Goal: Information Seeking & Learning: Learn about a topic

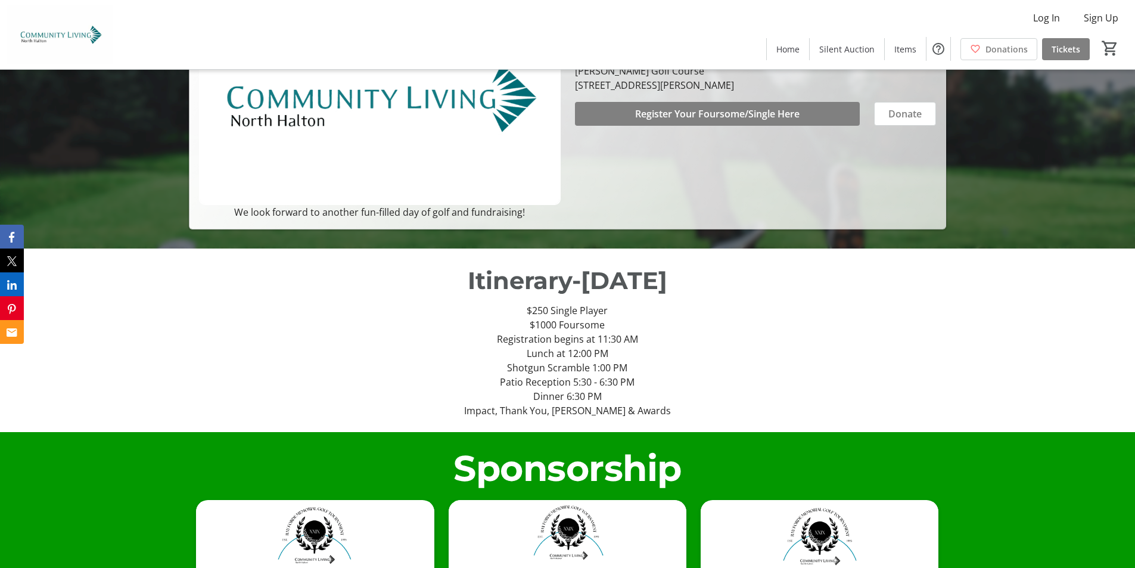
scroll to position [265, 0]
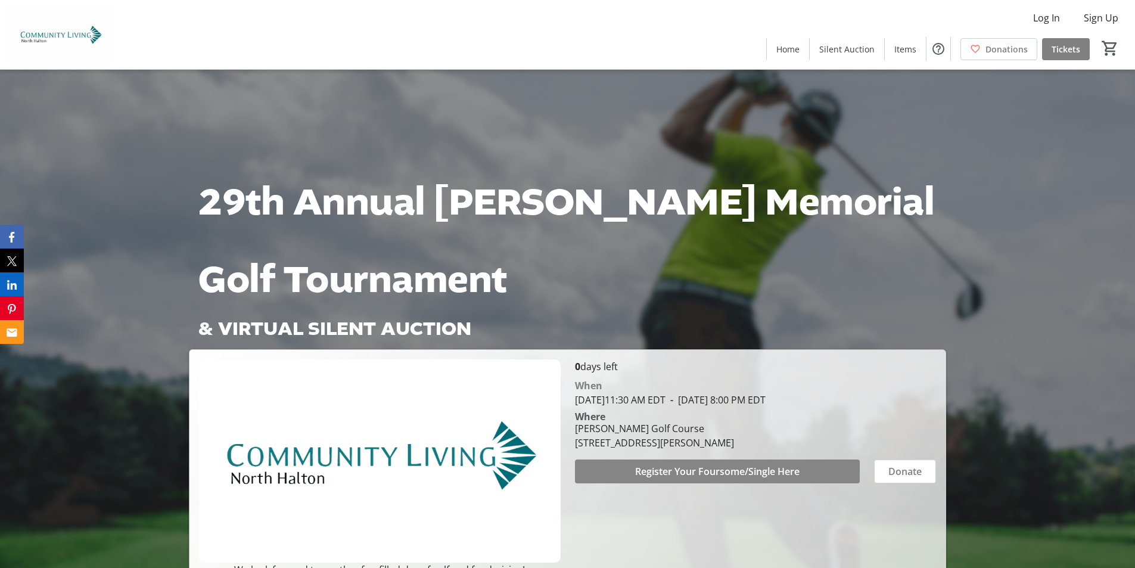
click at [674, 471] on span "Register Your Foursome/Single Here" at bounding box center [717, 471] width 164 height 14
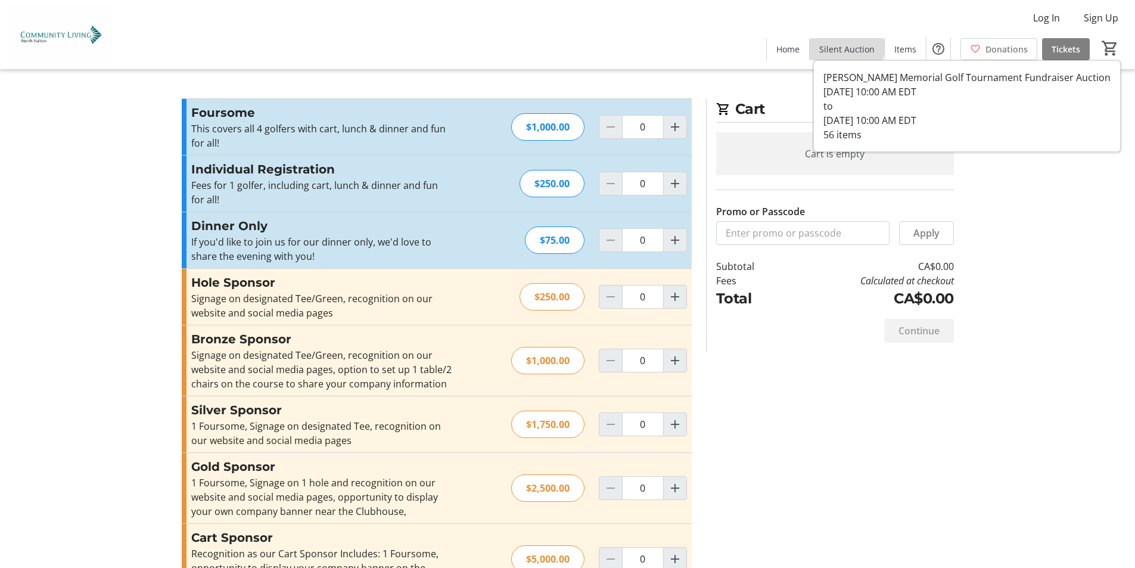
click at [847, 44] on span "Silent Auction" at bounding box center [846, 49] width 55 height 13
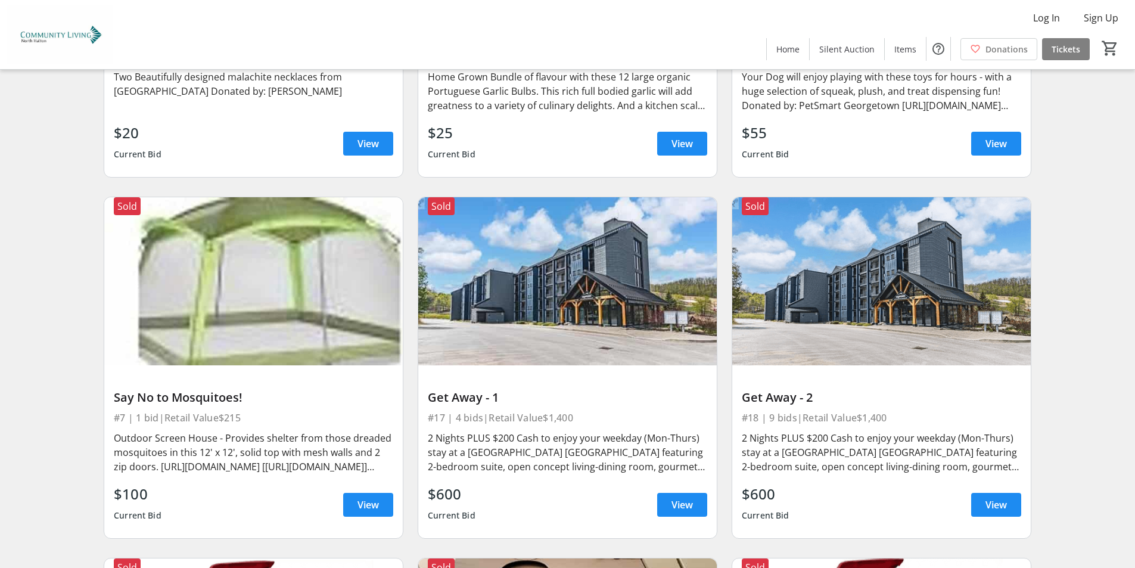
scroll to position [2204, 0]
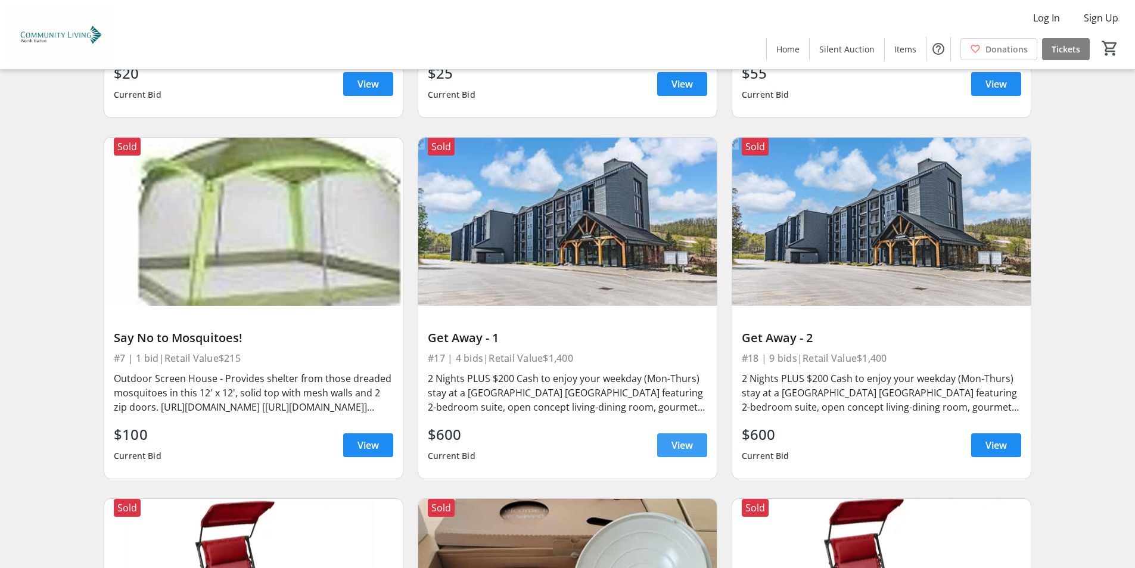
click at [695, 442] on span at bounding box center [682, 445] width 50 height 29
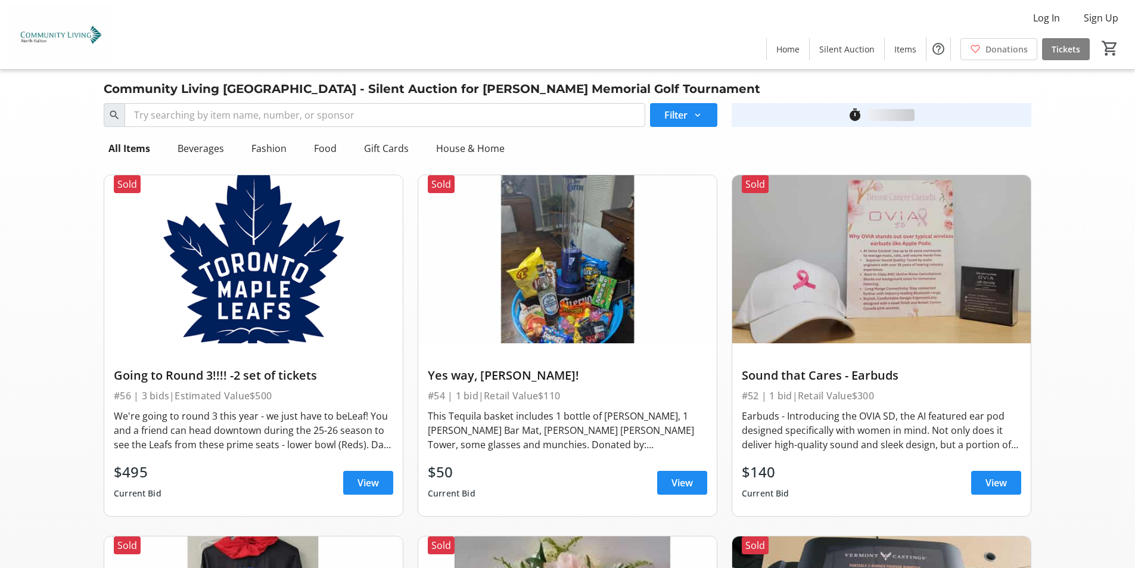
scroll to position [2204, 0]
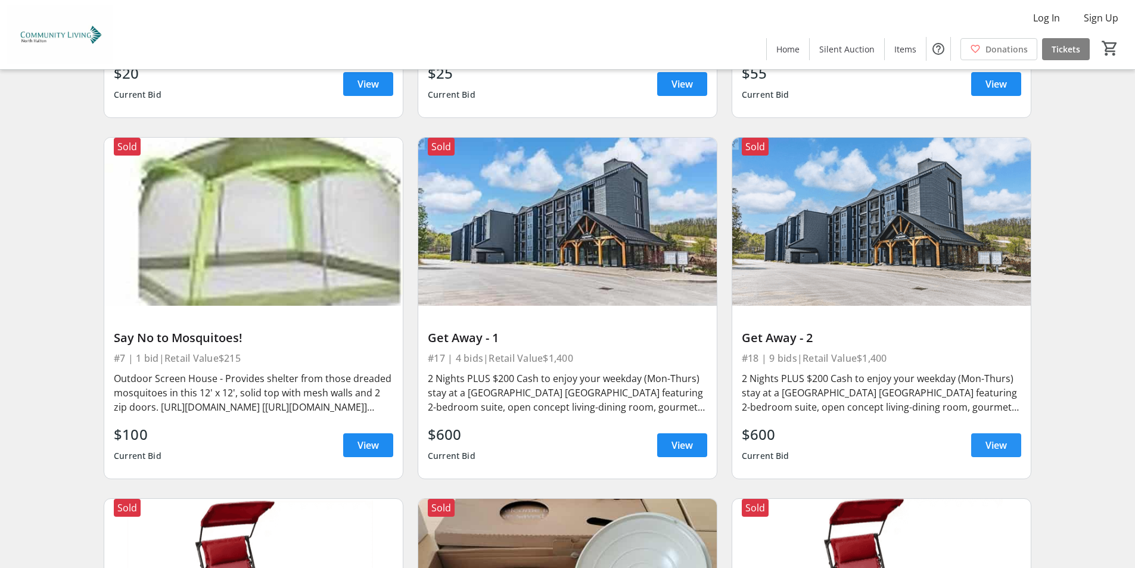
click at [988, 438] on span "View" at bounding box center [995, 445] width 21 height 14
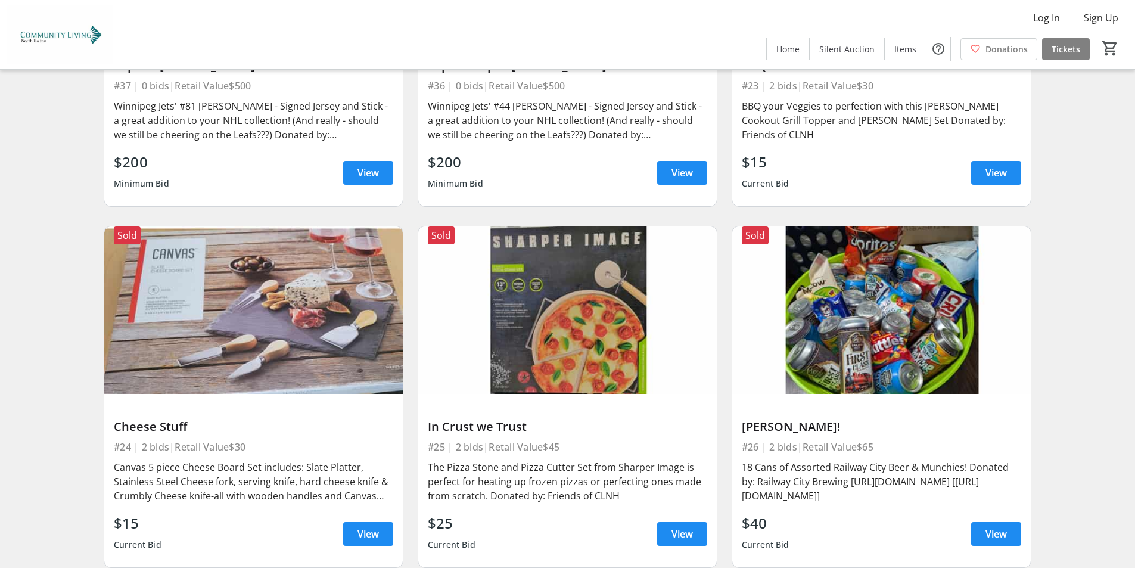
scroll to position [3633, 0]
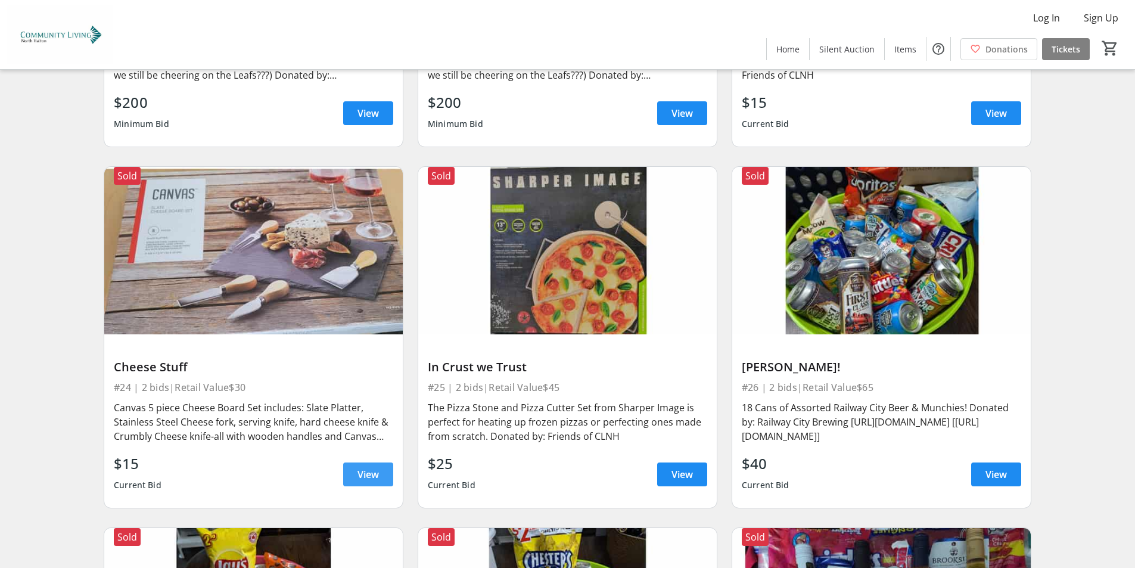
click at [351, 460] on span at bounding box center [368, 474] width 50 height 29
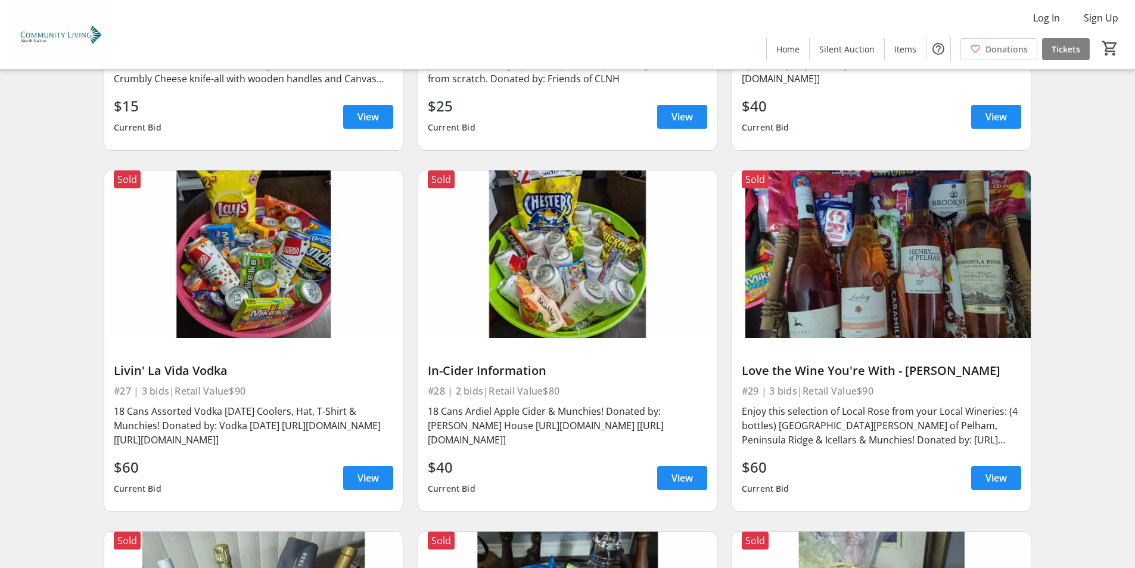
scroll to position [4050, 0]
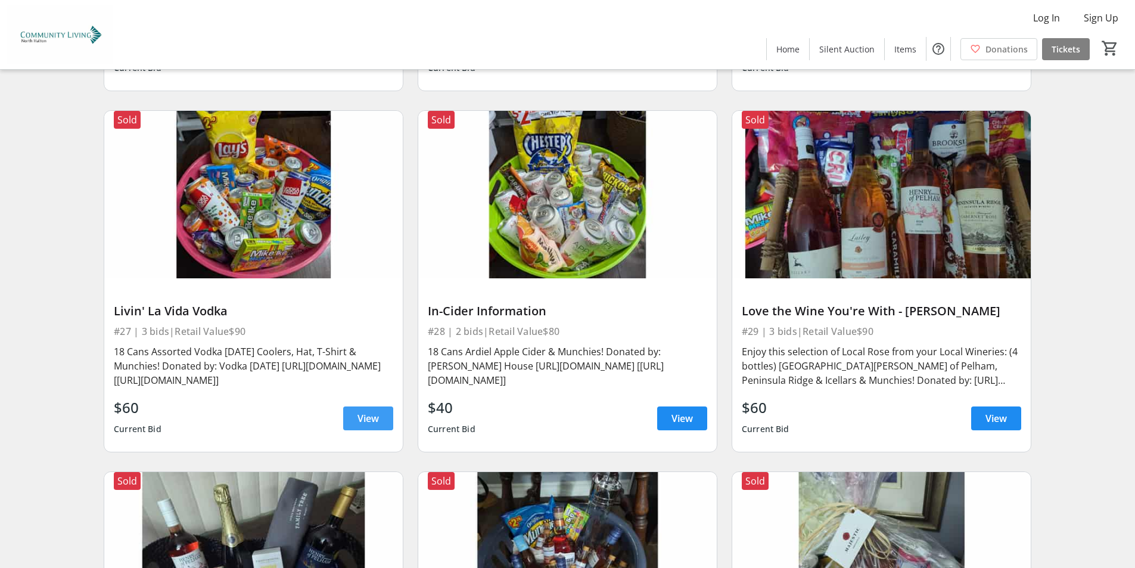
click at [370, 411] on span "View" at bounding box center [367, 418] width 21 height 14
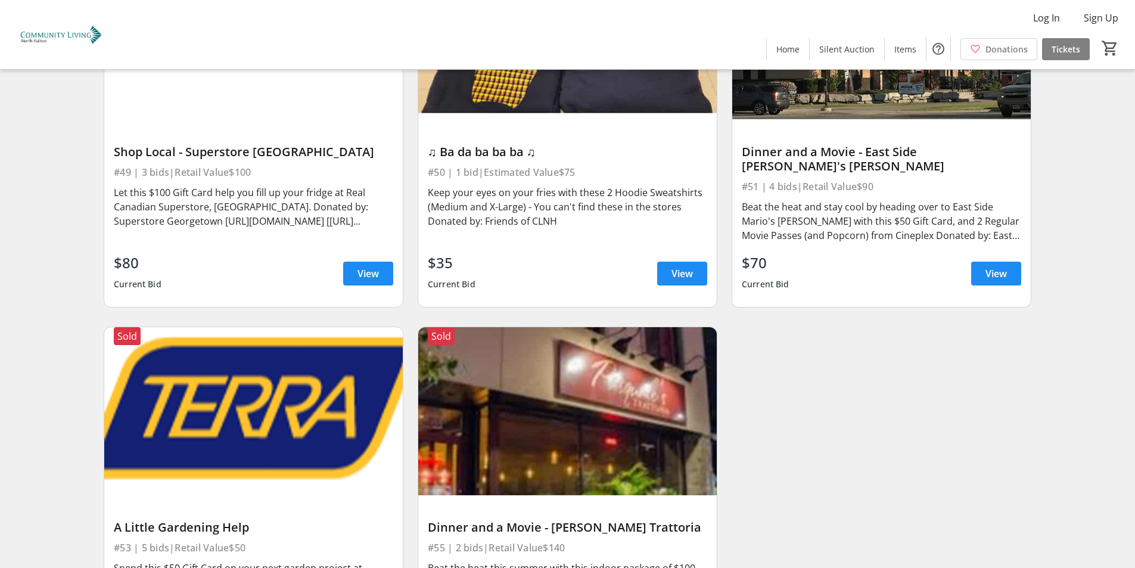
scroll to position [6483, 0]
